Goal: Information Seeking & Learning: Learn about a topic

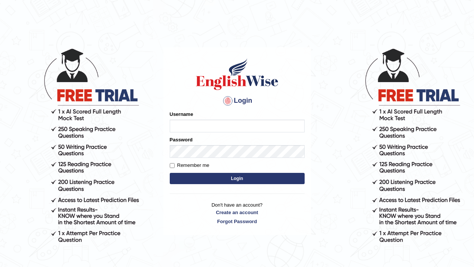
type input "0987654322"
click at [235, 181] on button "Login" at bounding box center [237, 178] width 135 height 11
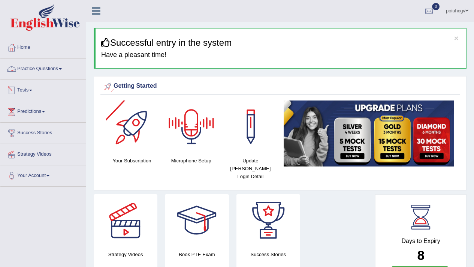
click at [31, 73] on link "Practice Questions" at bounding box center [42, 67] width 85 height 19
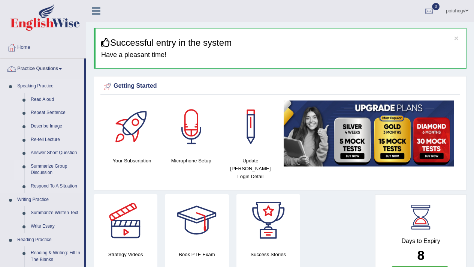
click at [49, 166] on link "Summarize Group Discussion" at bounding box center [55, 170] width 57 height 20
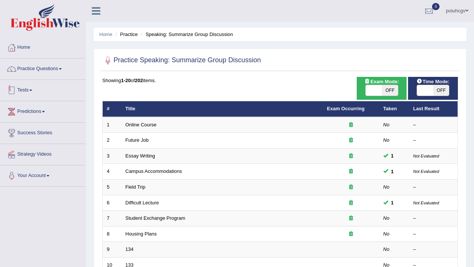
click at [31, 90] on link "Tests" at bounding box center [42, 89] width 85 height 19
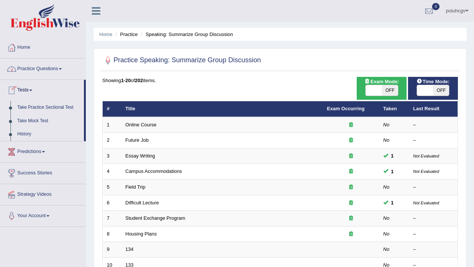
click at [37, 73] on link "Practice Questions" at bounding box center [42, 67] width 85 height 19
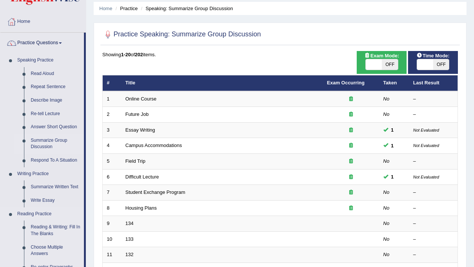
scroll to position [26, 0]
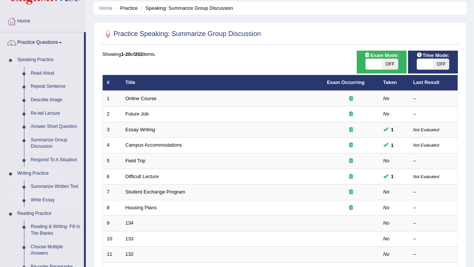
click at [57, 201] on link "Write Essay" at bounding box center [55, 199] width 57 height 13
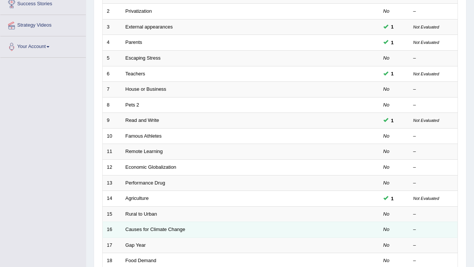
scroll to position [186, 0]
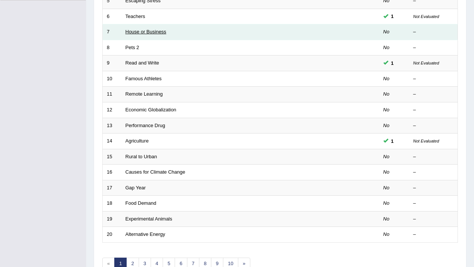
click at [139, 33] on link "House or Business" at bounding box center [145, 32] width 41 height 6
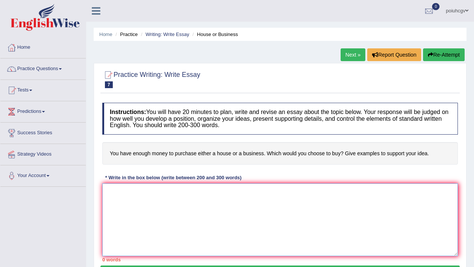
click at [153, 196] on textarea at bounding box center [280, 219] width 356 height 73
click at [160, 203] on textarea "The" at bounding box center [280, 219] width 356 height 73
type textarea "T"
paste textarea "Lor ipsumdo sitametco ad (elits doeiu) te inc utlab etd magnaal enimadm veniamq…"
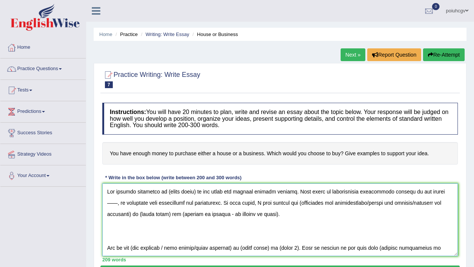
click at [195, 191] on textarea at bounding box center [280, 219] width 356 height 73
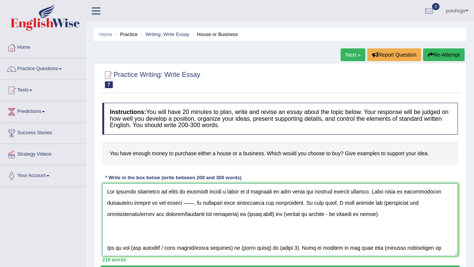
drag, startPoint x: 166, startPoint y: 191, endPoint x: 278, endPoint y: 195, distance: 111.7
click at [278, 195] on textarea at bounding box center [280, 219] width 356 height 73
drag, startPoint x: 252, startPoint y: 214, endPoint x: 277, endPoint y: 216, distance: 25.2
click at [277, 216] on textarea at bounding box center [280, 219] width 356 height 73
click at [278, 216] on textarea at bounding box center [280, 219] width 356 height 73
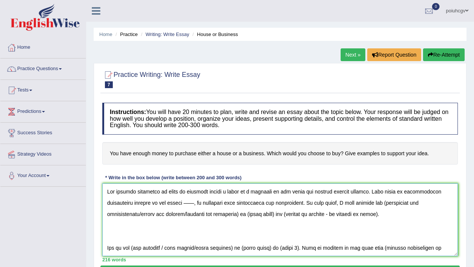
click at [281, 215] on textarea at bounding box center [280, 219] width 356 height 73
click at [282, 215] on textarea at bounding box center [280, 219] width 356 height 73
drag, startPoint x: 282, startPoint y: 215, endPoint x: 261, endPoint y: 217, distance: 20.7
click at [265, 217] on textarea at bounding box center [280, 219] width 356 height 73
drag, startPoint x: 261, startPoint y: 217, endPoint x: 254, endPoint y: 216, distance: 6.8
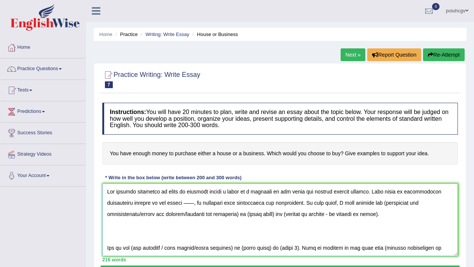
click at [254, 216] on textarea at bounding box center [280, 219] width 356 height 73
drag, startPoint x: 252, startPoint y: 214, endPoint x: 281, endPoint y: 216, distance: 28.9
click at [281, 216] on textarea at bounding box center [280, 219] width 356 height 73
drag, startPoint x: 282, startPoint y: 215, endPoint x: 253, endPoint y: 212, distance: 29.7
click at [253, 212] on textarea at bounding box center [280, 219] width 356 height 73
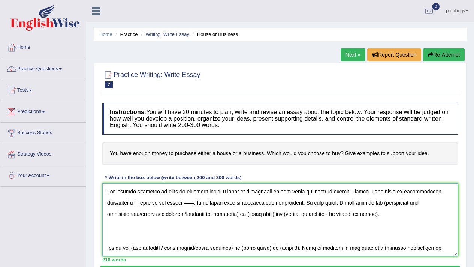
paste textarea "money to purchase either a house or a business"
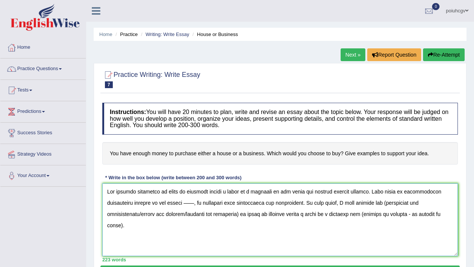
click at [366, 214] on textarea at bounding box center [280, 219] width 356 height 73
drag, startPoint x: 366, startPoint y: 214, endPoint x: 379, endPoint y: 243, distance: 31.2
click at [379, 243] on textarea at bounding box center [280, 219] width 356 height 73
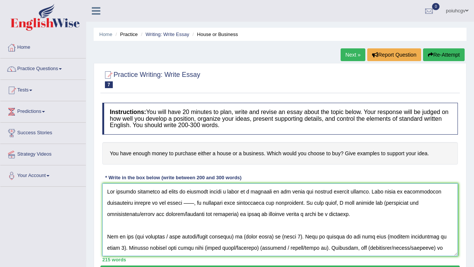
click at [194, 205] on textarea at bounding box center [280, 219] width 356 height 73
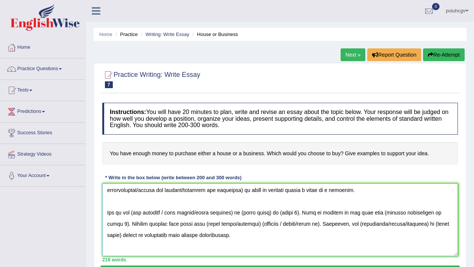
drag, startPoint x: 385, startPoint y: 204, endPoint x: 245, endPoint y: 192, distance: 140.6
click at [244, 192] on textarea at bounding box center [280, 219] width 356 height 73
click at [245, 192] on textarea at bounding box center [280, 219] width 356 height 73
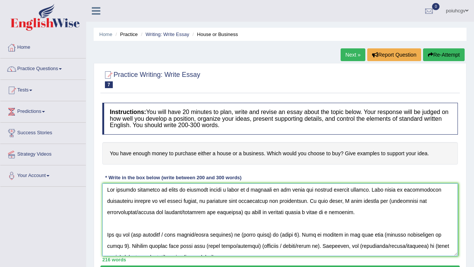
scroll to position [0, 0]
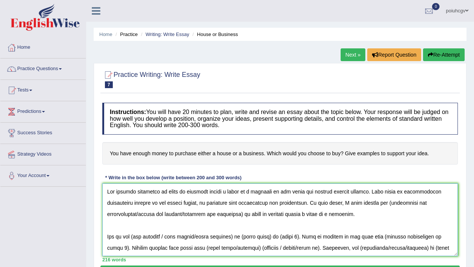
drag, startPoint x: 384, startPoint y: 204, endPoint x: 247, endPoint y: 217, distance: 137.7
click at [247, 217] on textarea at bounding box center [280, 219] width 356 height 73
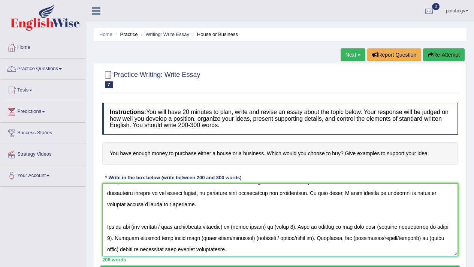
scroll to position [11, 0]
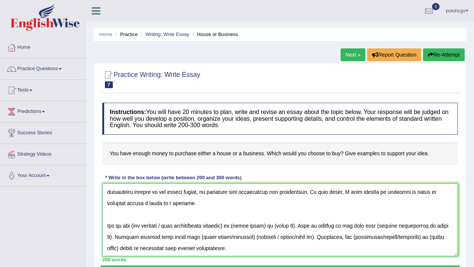
click at [136, 225] on textarea at bounding box center [280, 219] width 356 height 73
drag, startPoint x: 162, startPoint y: 223, endPoint x: 235, endPoint y: 223, distance: 72.7
click at [235, 223] on textarea at bounding box center [280, 219] width 356 height 73
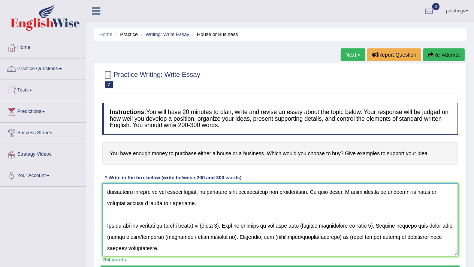
click at [171, 227] on textarea at bounding box center [280, 219] width 356 height 73
click at [170, 226] on textarea at bounding box center [280, 219] width 356 height 73
click at [175, 227] on textarea at bounding box center [280, 219] width 356 height 73
click at [169, 226] on textarea at bounding box center [280, 219] width 356 height 73
drag, startPoint x: 169, startPoint y: 226, endPoint x: 197, endPoint y: 227, distance: 28.5
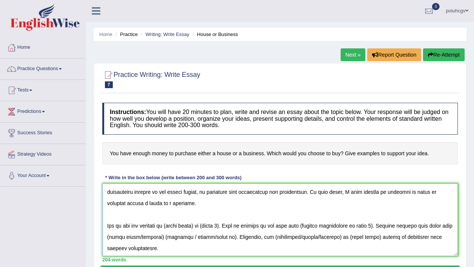
click at [197, 227] on textarea at bounding box center [280, 219] width 356 height 73
paste textarea "money to purchase either a house or a business"
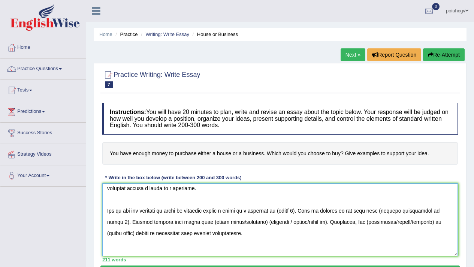
scroll to position [25, 0]
click at [192, 221] on textarea at bounding box center [280, 219] width 356 height 73
click at [191, 222] on textarea at bounding box center [280, 219] width 356 height 73
click at [192, 223] on textarea at bounding box center [280, 219] width 356 height 73
click at [191, 222] on textarea at bounding box center [280, 219] width 356 height 73
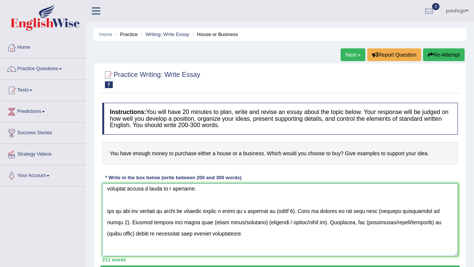
drag, startPoint x: 192, startPoint y: 223, endPoint x: 202, endPoint y: 223, distance: 10.1
click at [202, 223] on textarea at bounding box center [280, 219] width 356 height 73
drag, startPoint x: 191, startPoint y: 223, endPoint x: 312, endPoint y: 222, distance: 121.4
click at [312, 222] on textarea at bounding box center [280, 219] width 356 height 73
click at [249, 222] on textarea at bounding box center [280, 219] width 356 height 73
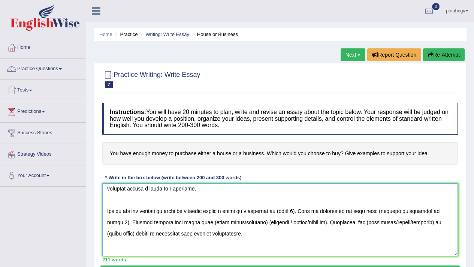
click at [249, 222] on textarea at bounding box center [280, 219] width 356 height 73
click at [245, 222] on textarea at bounding box center [280, 219] width 356 height 73
drag, startPoint x: 245, startPoint y: 222, endPoint x: 191, endPoint y: 223, distance: 54.0
click at [191, 223] on textarea at bounding box center [280, 219] width 356 height 73
paste textarea "money to purchase either a house or a business"
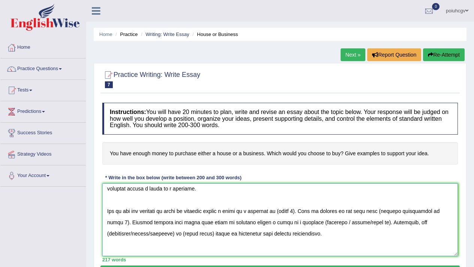
drag, startPoint x: 305, startPoint y: 222, endPoint x: 366, endPoint y: 224, distance: 61.5
click at [366, 224] on textarea at bounding box center [280, 219] width 356 height 73
click at [321, 218] on textarea at bounding box center [280, 219] width 356 height 73
click at [306, 222] on textarea at bounding box center [280, 219] width 356 height 73
drag, startPoint x: 329, startPoint y: 222, endPoint x: 371, endPoint y: 220, distance: 42.7
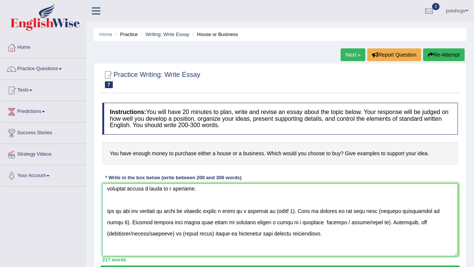
click at [371, 220] on textarea at bounding box center [280, 219] width 356 height 73
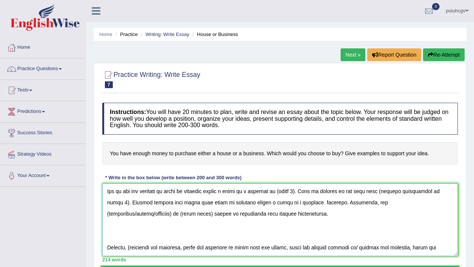
scroll to position [48, 0]
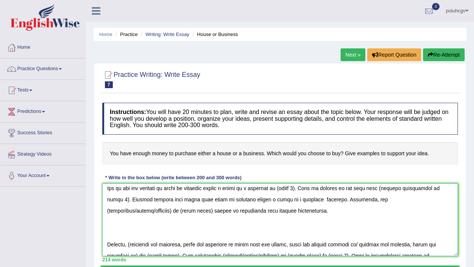
drag, startPoint x: 136, startPoint y: 211, endPoint x: 108, endPoint y: 213, distance: 28.9
click at [108, 213] on textarea at bounding box center [280, 219] width 356 height 73
paste textarea "money to purchase either a house or a business"
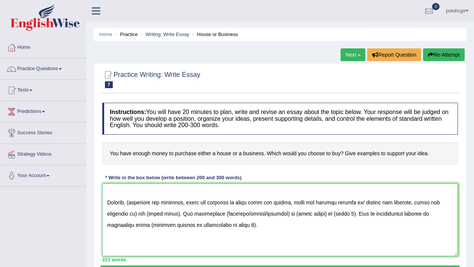
scroll to position [90, 0]
click at [131, 201] on textarea at bounding box center [280, 219] width 356 height 73
click at [132, 203] on textarea at bounding box center [280, 219] width 356 height 73
drag, startPoint x: 184, startPoint y: 203, endPoint x: 136, endPoint y: 215, distance: 50.2
click at [136, 215] on textarea at bounding box center [280, 219] width 356 height 73
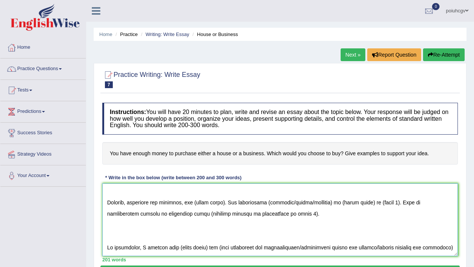
drag, startPoint x: 194, startPoint y: 202, endPoint x: 223, endPoint y: 207, distance: 29.2
click at [223, 207] on textarea at bounding box center [280, 219] width 356 height 73
paste textarea "money to purchase either a house or a business"
drag, startPoint x: 372, startPoint y: 203, endPoint x: 345, endPoint y: 203, distance: 27.0
click at [345, 203] on textarea at bounding box center [280, 219] width 356 height 73
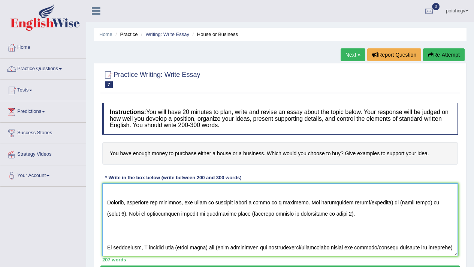
drag, startPoint x: 360, startPoint y: 202, endPoint x: 365, endPoint y: 202, distance: 4.9
click at [365, 202] on textarea at bounding box center [280, 219] width 356 height 73
drag, startPoint x: 359, startPoint y: 202, endPoint x: 379, endPoint y: 204, distance: 20.7
click at [379, 204] on textarea at bounding box center [280, 219] width 356 height 73
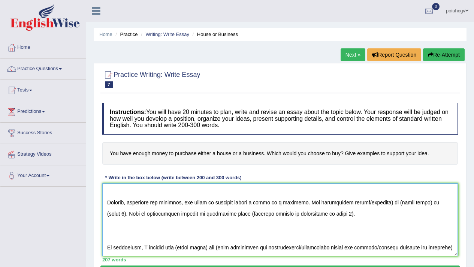
click at [379, 205] on textarea at bounding box center [280, 219] width 356 height 73
drag, startPoint x: 366, startPoint y: 204, endPoint x: 395, endPoint y: 206, distance: 29.7
click at [395, 206] on textarea at bounding box center [280, 219] width 356 height 73
paste textarea "money to purchase either a house or a business"
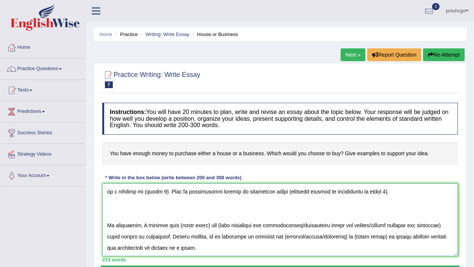
drag, startPoint x: 172, startPoint y: 227, endPoint x: 202, endPoint y: 226, distance: 30.0
click at [202, 226] on textarea at bounding box center [280, 219] width 356 height 73
paste textarea "money to purchase either a house or a business"
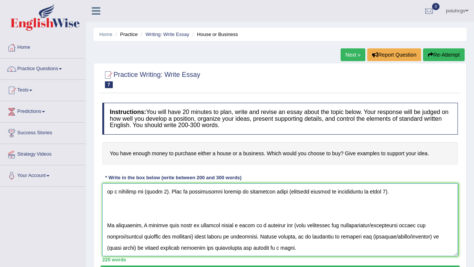
click at [298, 226] on textarea at bounding box center [280, 219] width 356 height 73
click at [307, 227] on textarea at bounding box center [280, 219] width 356 height 73
click at [296, 225] on textarea at bounding box center [280, 219] width 356 height 73
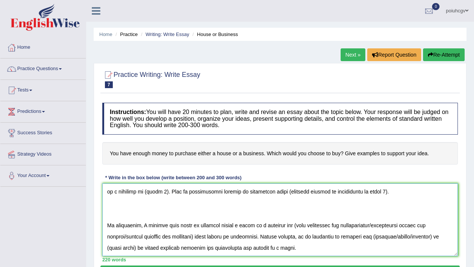
click at [298, 224] on textarea at bounding box center [280, 219] width 356 height 73
drag, startPoint x: 309, startPoint y: 224, endPoint x: 200, endPoint y: 236, distance: 109.6
click at [200, 236] on textarea at bounding box center [280, 219] width 356 height 73
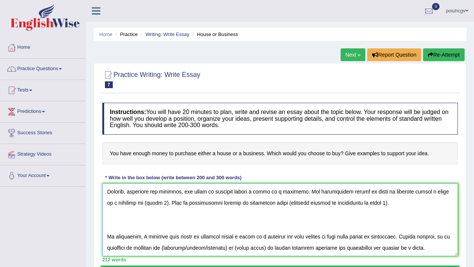
drag, startPoint x: 411, startPoint y: 224, endPoint x: 416, endPoint y: 233, distance: 9.7
click at [418, 239] on textarea at bounding box center [280, 219] width 356 height 73
drag, startPoint x: 412, startPoint y: 227, endPoint x: 414, endPoint y: 245, distance: 18.8
click at [414, 245] on textarea at bounding box center [280, 219] width 356 height 73
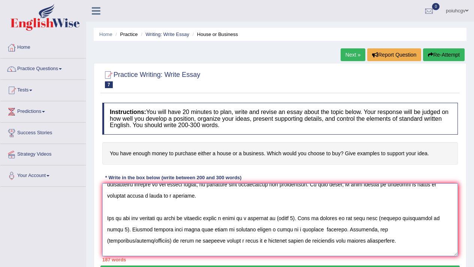
scroll to position [19, 0]
click at [308, 217] on textarea at bounding box center [280, 219] width 356 height 73
click at [308, 219] on textarea at bounding box center [280, 219] width 356 height 73
click at [177, 232] on textarea at bounding box center [280, 219] width 356 height 73
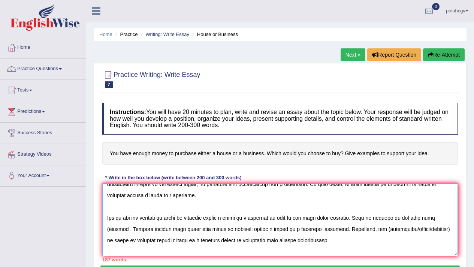
click at [109, 230] on textarea at bounding box center [280, 219] width 356 height 73
click at [122, 229] on textarea at bounding box center [280, 219] width 356 height 73
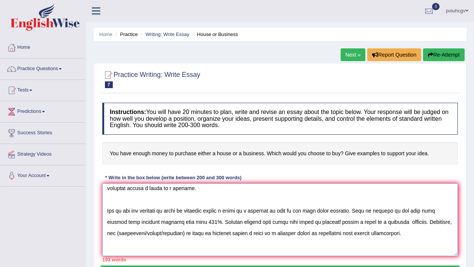
scroll to position [26, 0]
drag, startPoint x: 214, startPoint y: 232, endPoint x: 143, endPoint y: 234, distance: 70.5
click at [143, 234] on textarea at bounding box center [280, 219] width 356 height 73
click at [142, 234] on textarea at bounding box center [280, 219] width 356 height 73
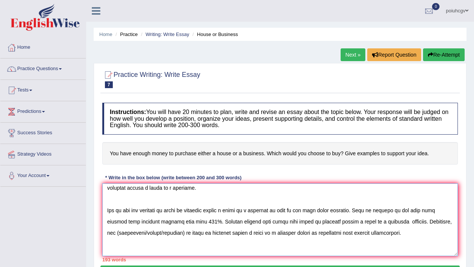
drag, startPoint x: 212, startPoint y: 233, endPoint x: 141, endPoint y: 230, distance: 71.2
click at [141, 230] on textarea at bounding box center [280, 219] width 356 height 73
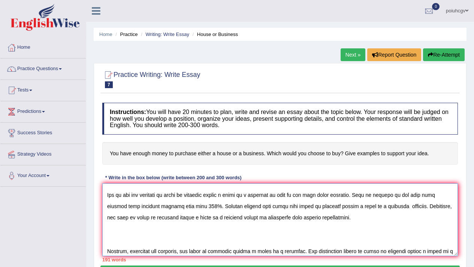
scroll to position [90, 0]
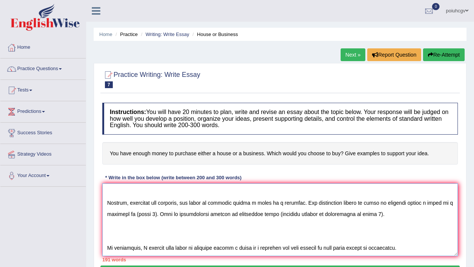
click at [163, 215] on textarea at bounding box center [280, 219] width 356 height 73
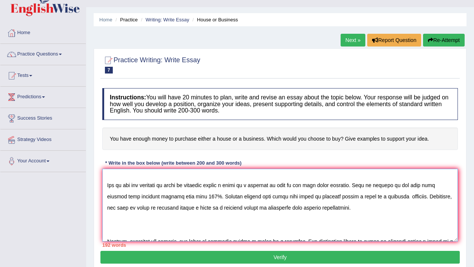
scroll to position [32, 0]
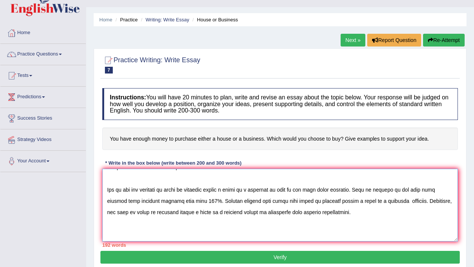
click at [218, 202] on textarea at bounding box center [280, 205] width 356 height 73
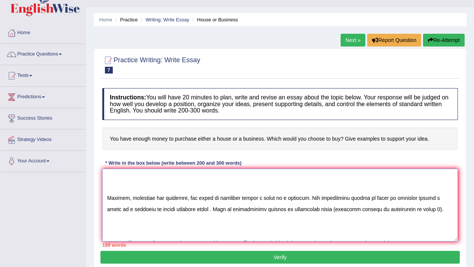
scroll to position [92, 0]
click at [197, 207] on textarea at bounding box center [280, 205] width 356 height 73
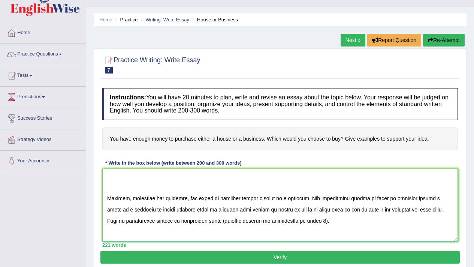
scroll to position [91, 0]
click at [445, 208] on textarea at bounding box center [280, 205] width 356 height 73
click at [217, 221] on textarea at bounding box center [280, 205] width 356 height 73
drag, startPoint x: 255, startPoint y: 222, endPoint x: 313, endPoint y: 222, distance: 57.7
click at [313, 222] on textarea at bounding box center [280, 205] width 356 height 73
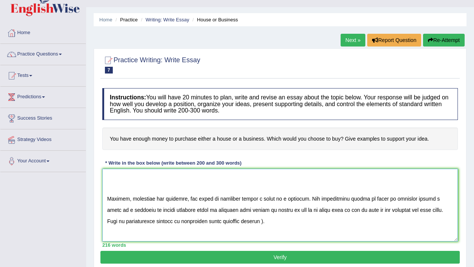
click at [256, 221] on textarea at bounding box center [280, 205] width 356 height 73
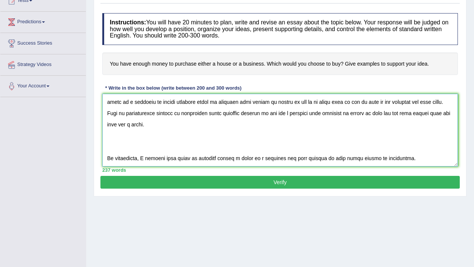
scroll to position [90, 0]
type textarea "The growing influence of money to purchase either a house or a business on our …"
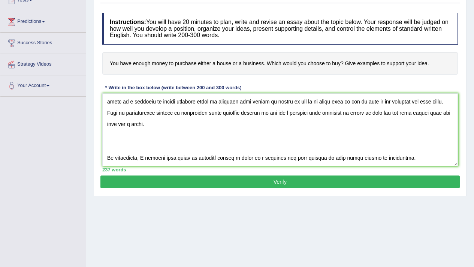
click at [170, 178] on button "Verify" at bounding box center [279, 181] width 359 height 13
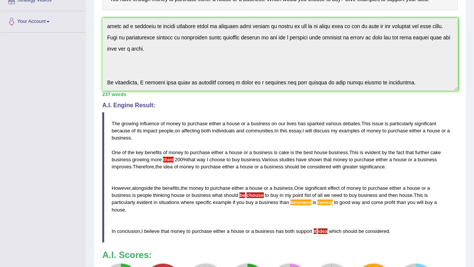
scroll to position [177, 0]
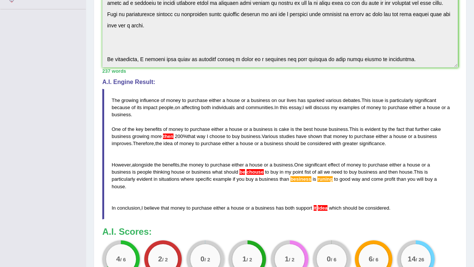
click at [412, 69] on div "Instructions: You will have 20 minutes to plan, write and revise an essay about…" at bounding box center [279, 106] width 359 height 369
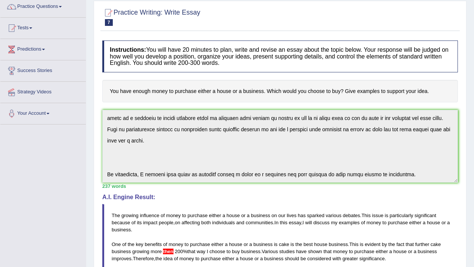
scroll to position [0, 0]
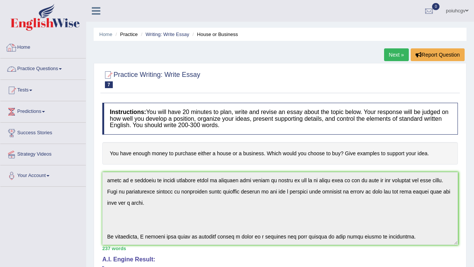
click at [50, 67] on link "Practice Questions" at bounding box center [42, 67] width 85 height 19
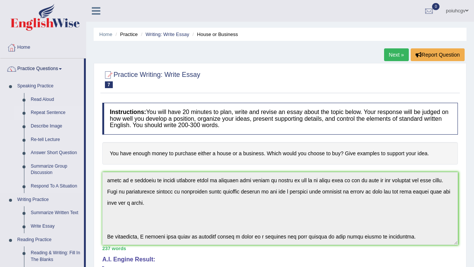
click at [57, 113] on link "Repeat Sentence" at bounding box center [55, 112] width 57 height 13
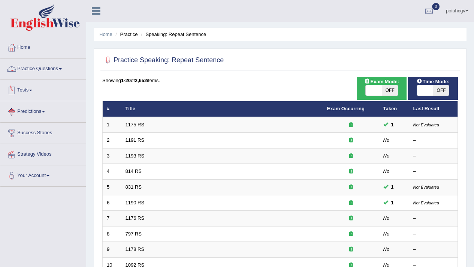
click at [41, 71] on link "Practice Questions" at bounding box center [42, 67] width 85 height 19
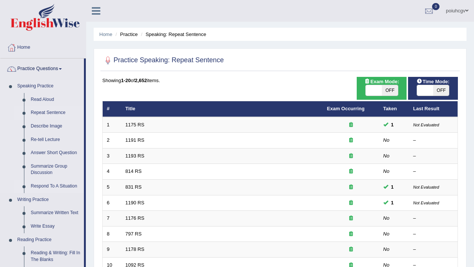
click at [64, 182] on link "Respond To A Situation" at bounding box center [55, 185] width 57 height 13
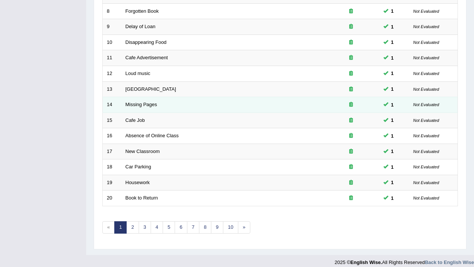
scroll to position [229, 0]
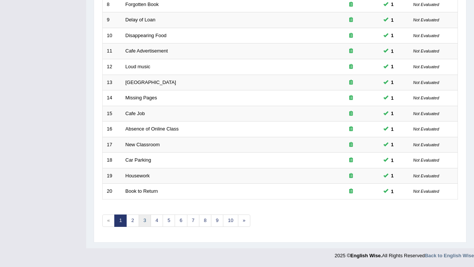
click at [147, 223] on link "3" at bounding box center [145, 220] width 12 height 12
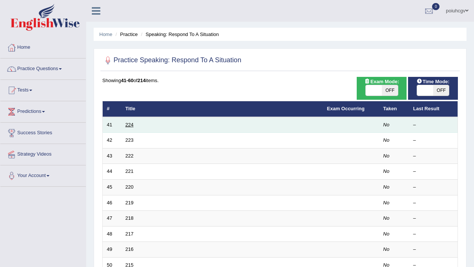
click at [127, 127] on link "224" at bounding box center [129, 125] width 8 height 6
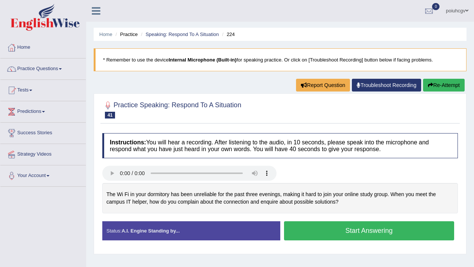
click at [306, 234] on button "Start Answering" at bounding box center [369, 230] width 170 height 19
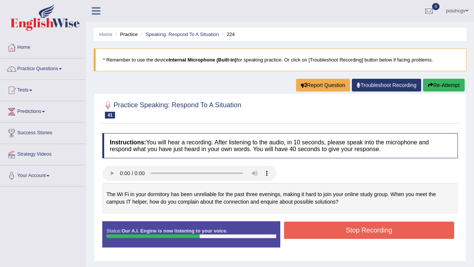
click at [306, 234] on button "Stop Recording" at bounding box center [369, 229] width 170 height 17
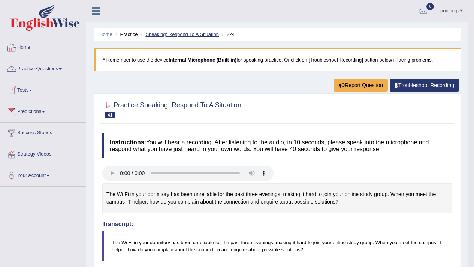
click at [165, 34] on link "Speaking: Respond To A Situation" at bounding box center [181, 34] width 73 height 6
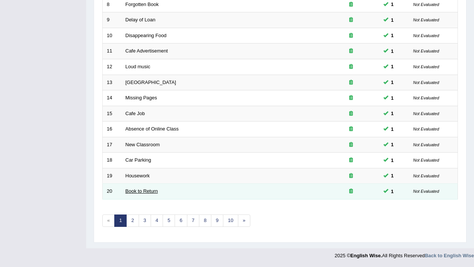
click at [140, 190] on link "Book to Return" at bounding box center [141, 191] width 33 height 6
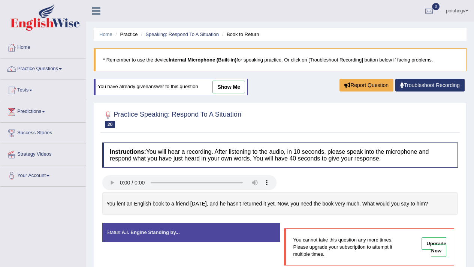
click at [241, 83] on link "show me" at bounding box center [228, 87] width 33 height 13
click at [241, 83] on div "Home Practice Speaking: Respond To A Situation Book to Return * Remember to use…" at bounding box center [280, 187] width 388 height 375
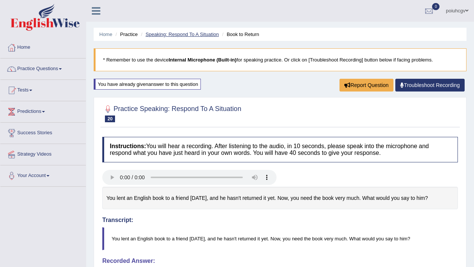
click at [180, 34] on link "Speaking: Respond To A Situation" at bounding box center [181, 34] width 73 height 6
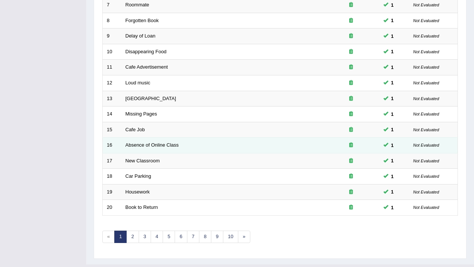
scroll to position [229, 0]
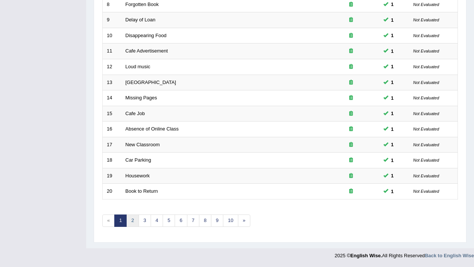
click at [133, 218] on link "2" at bounding box center [132, 220] width 12 height 12
click at [143, 219] on link "3" at bounding box center [145, 220] width 12 height 12
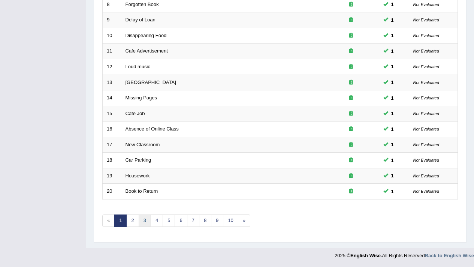
click at [143, 219] on link "3" at bounding box center [145, 220] width 12 height 12
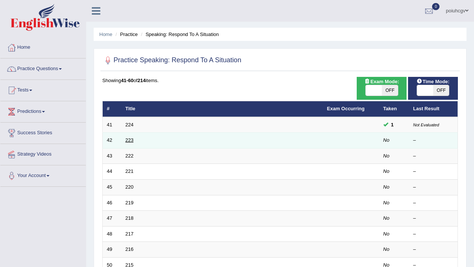
click at [130, 137] on link "223" at bounding box center [129, 140] width 8 height 6
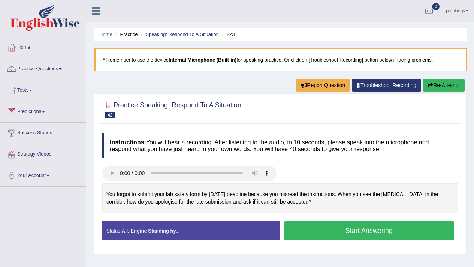
click at [101, 10] on link at bounding box center [96, 9] width 20 height 11
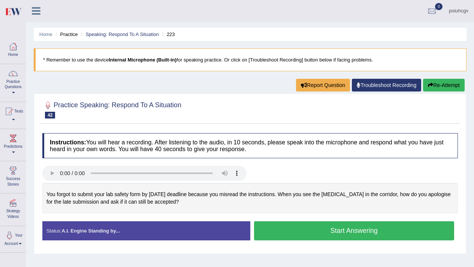
click at [101, 10] on div "poiuhcgv Toggle navigation Username: 0987654322 Access Type: Online Subscriptio…" at bounding box center [250, 11] width 448 height 22
